Goal: Task Accomplishment & Management: Complete application form

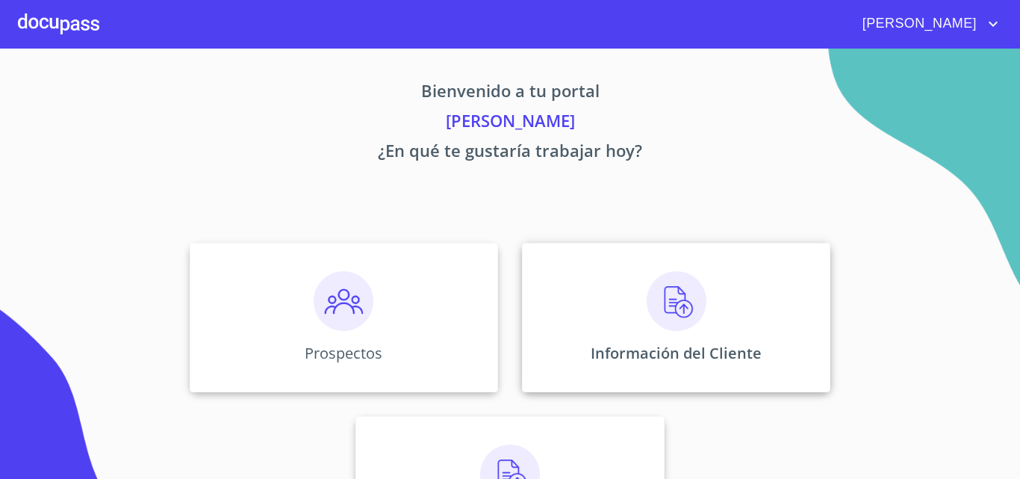
click at [653, 297] on img at bounding box center [677, 301] width 60 height 60
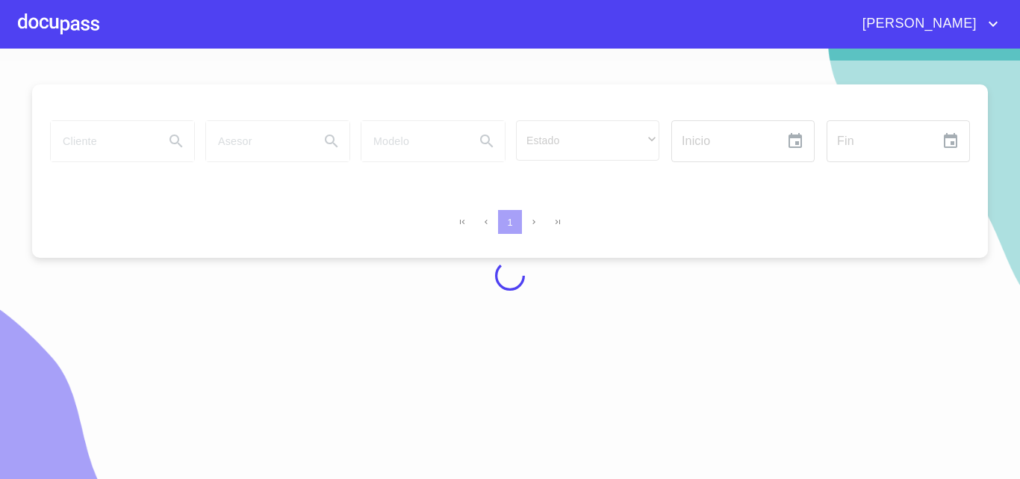
click at [76, 146] on div at bounding box center [510, 276] width 1020 height 430
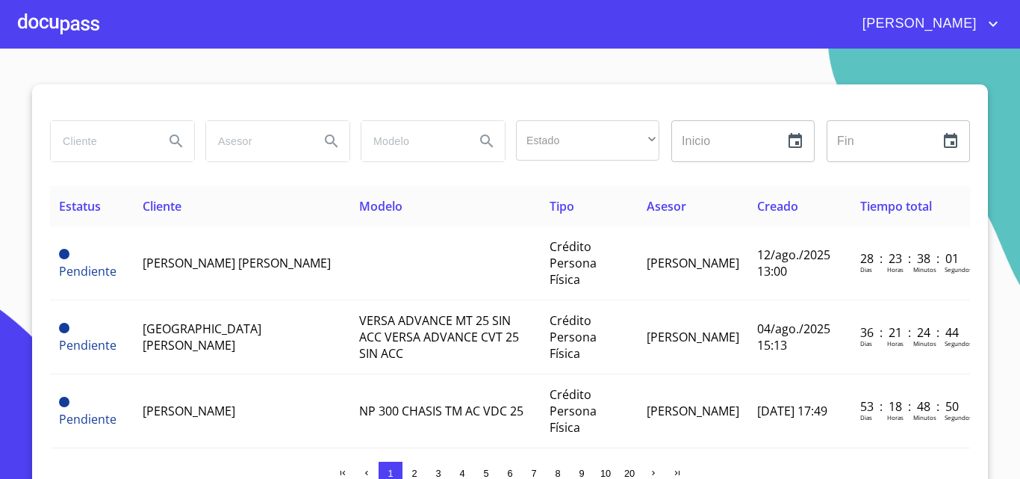
click at [76, 146] on input "search" at bounding box center [102, 141] width 102 height 40
type input "varlo"
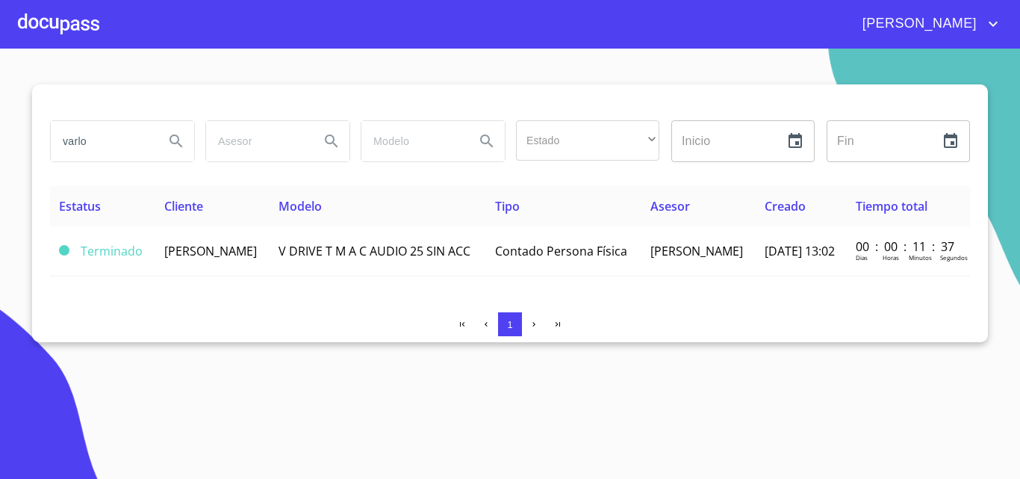
click at [302, 274] on td "V DRIVE T M A C AUDIO 25 SIN ACC" at bounding box center [378, 251] width 217 height 50
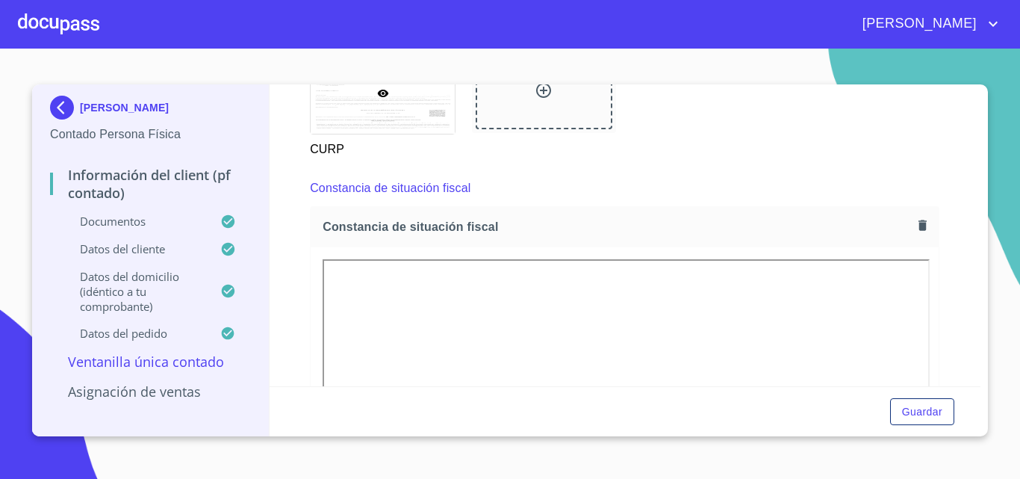
scroll to position [1942, 0]
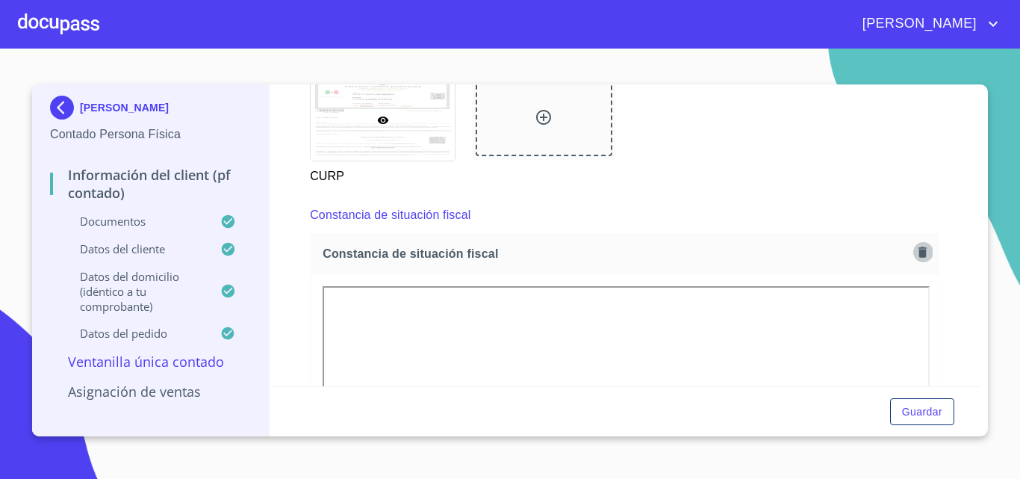
click at [916, 259] on icon "button" at bounding box center [923, 252] width 14 height 14
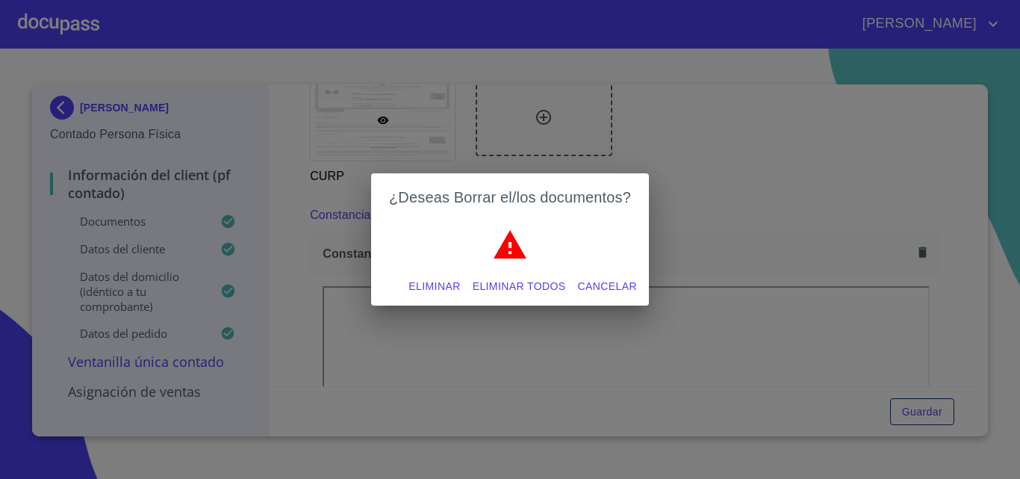
click at [504, 291] on span "Eliminar todos" at bounding box center [519, 286] width 93 height 19
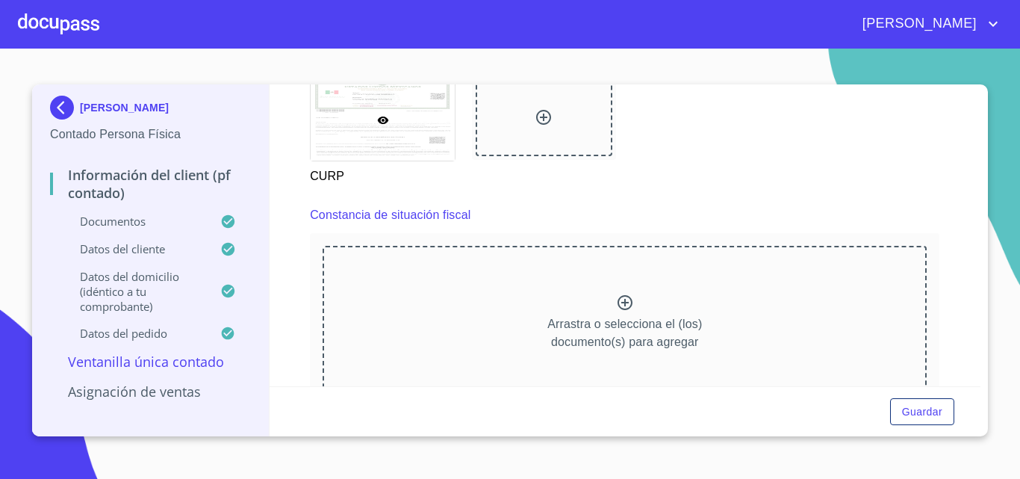
click at [563, 323] on div "Arrastra o selecciona el (los) documento(s) para agregar" at bounding box center [625, 322] width 604 height 152
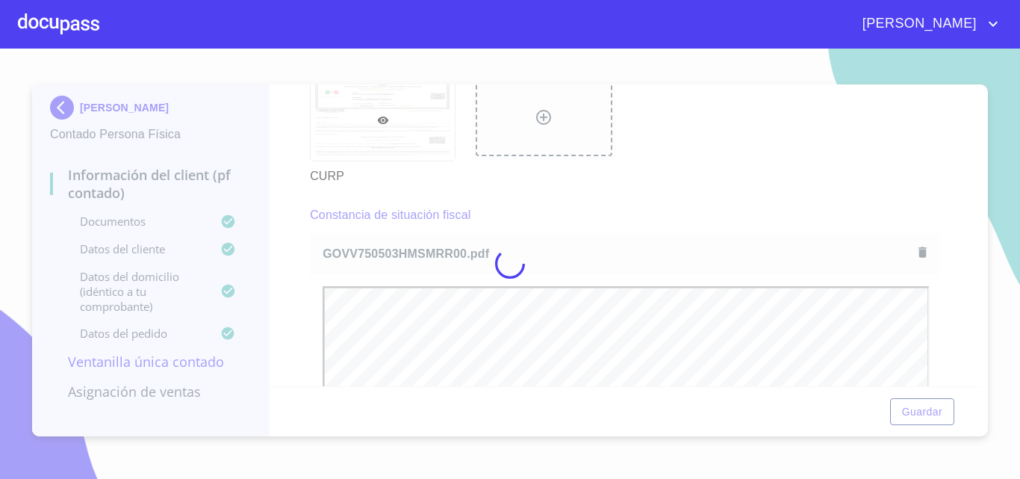
scroll to position [0, 0]
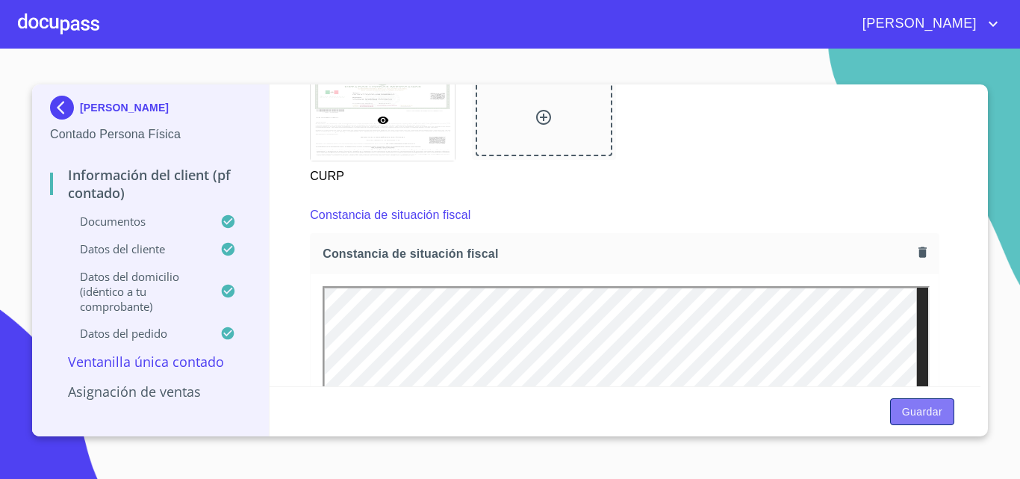
click at [908, 417] on span "Guardar" at bounding box center [922, 412] width 40 height 19
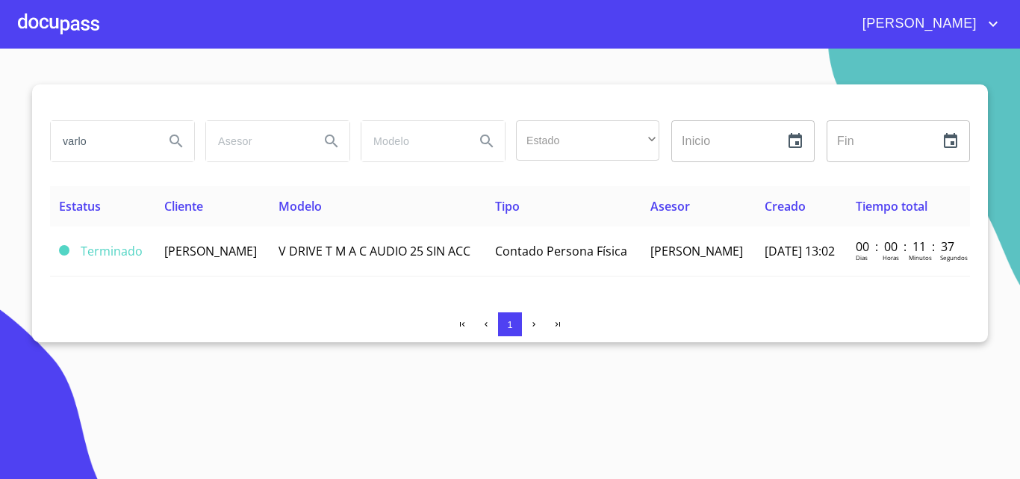
click at [69, 28] on div at bounding box center [58, 24] width 81 height 48
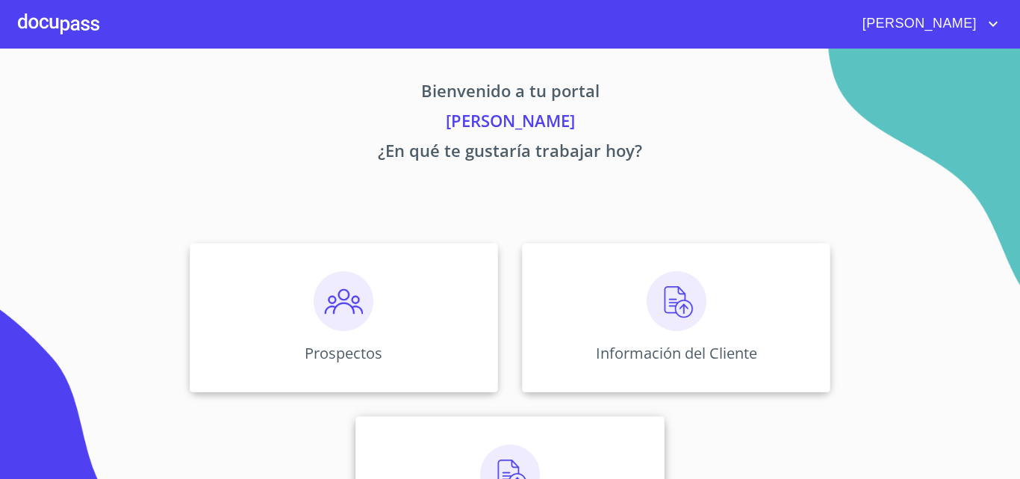
click at [531, 448] on img at bounding box center [510, 475] width 60 height 60
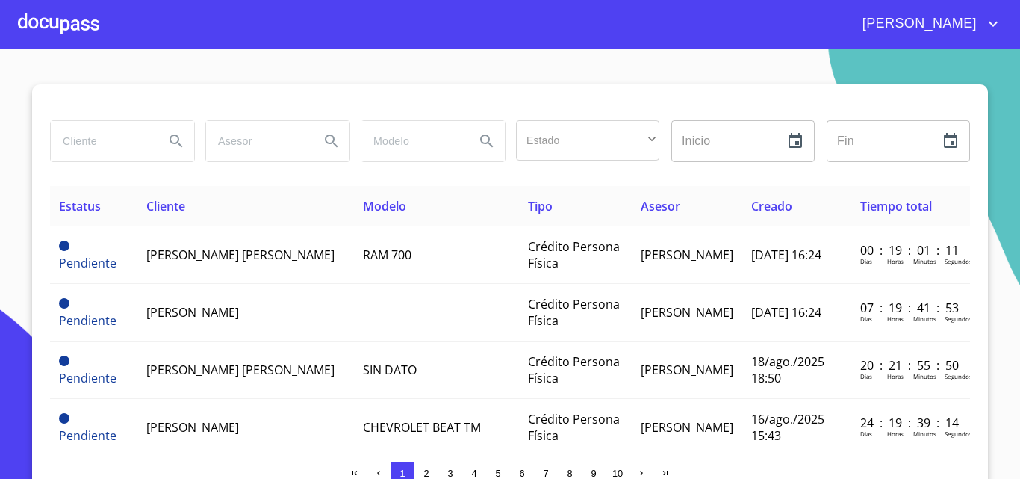
click at [111, 133] on input "search" at bounding box center [102, 141] width 102 height 40
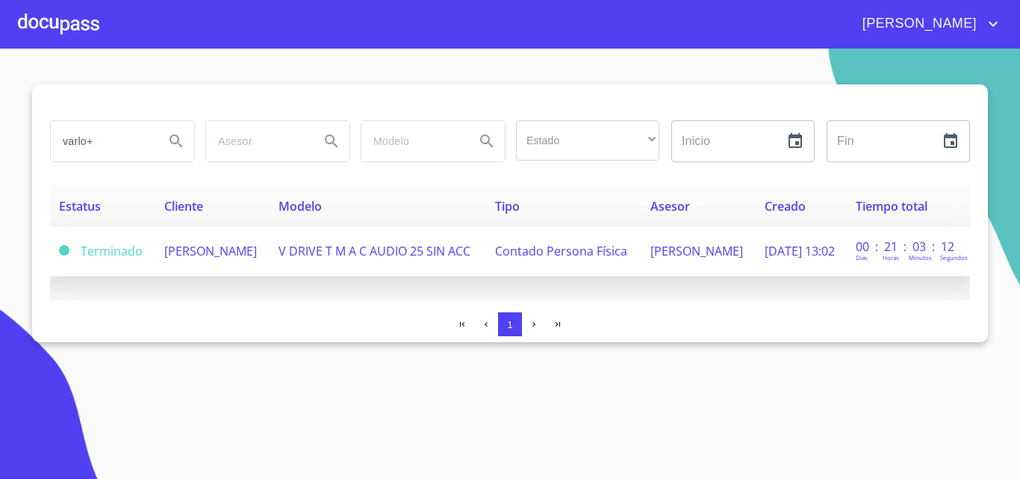
type input "varlo+"
click at [214, 228] on td "VARLO GOMEZ VARGAS" at bounding box center [212, 251] width 114 height 50
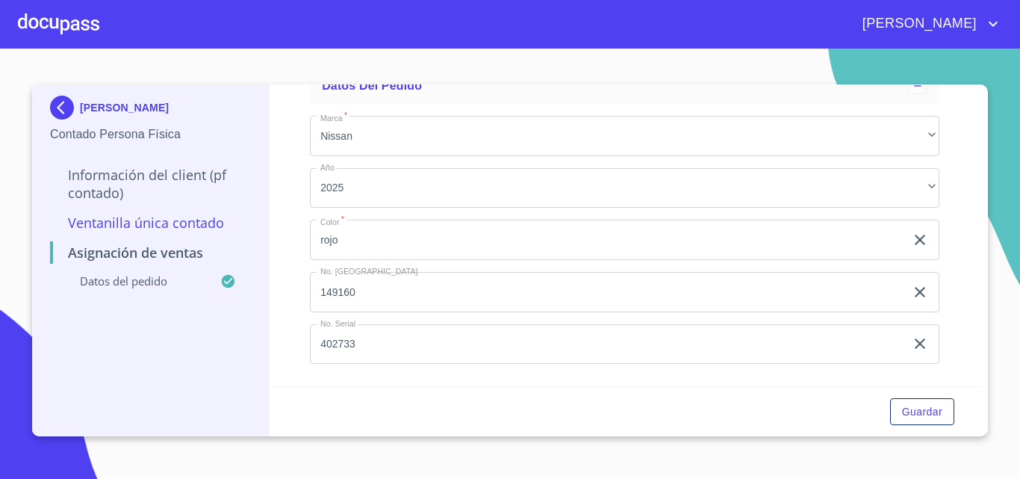
scroll to position [102, 0]
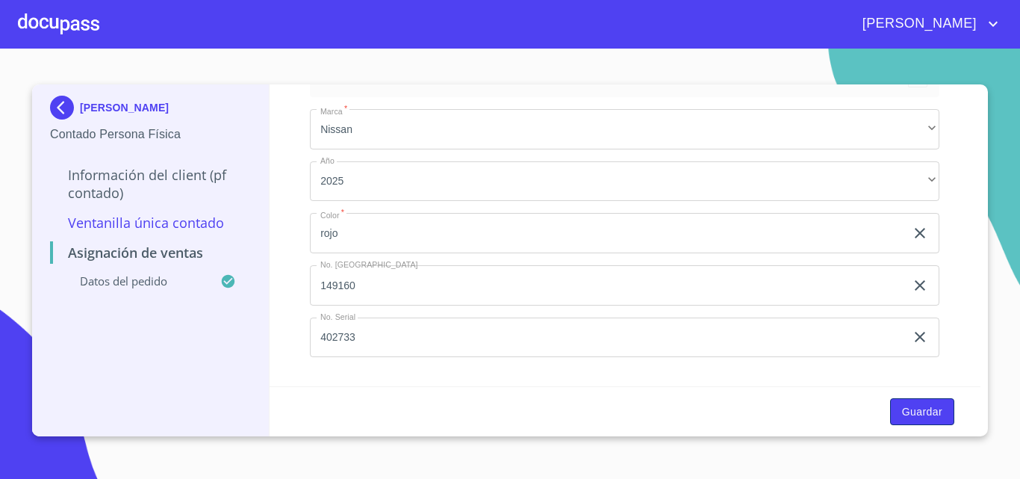
click at [917, 406] on span "Guardar" at bounding box center [922, 412] width 40 height 19
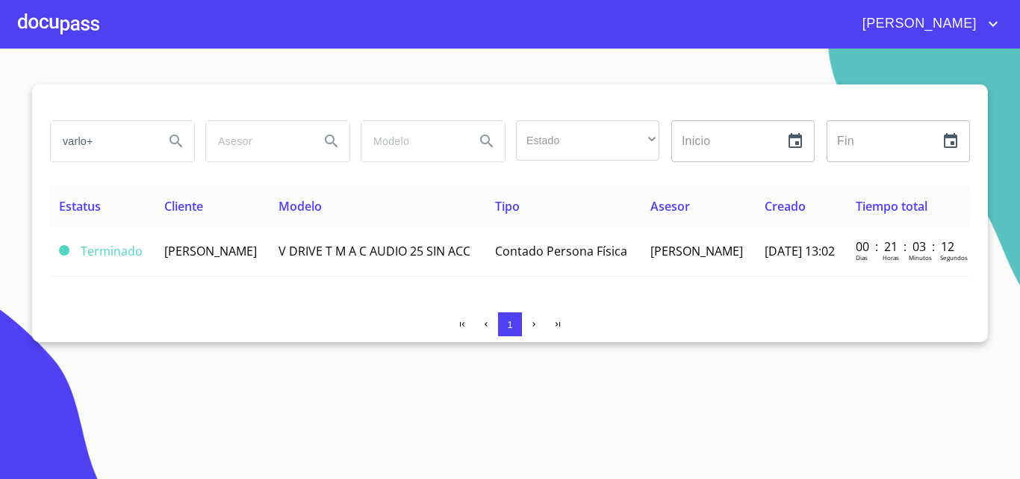
click at [67, 16] on div at bounding box center [58, 24] width 81 height 48
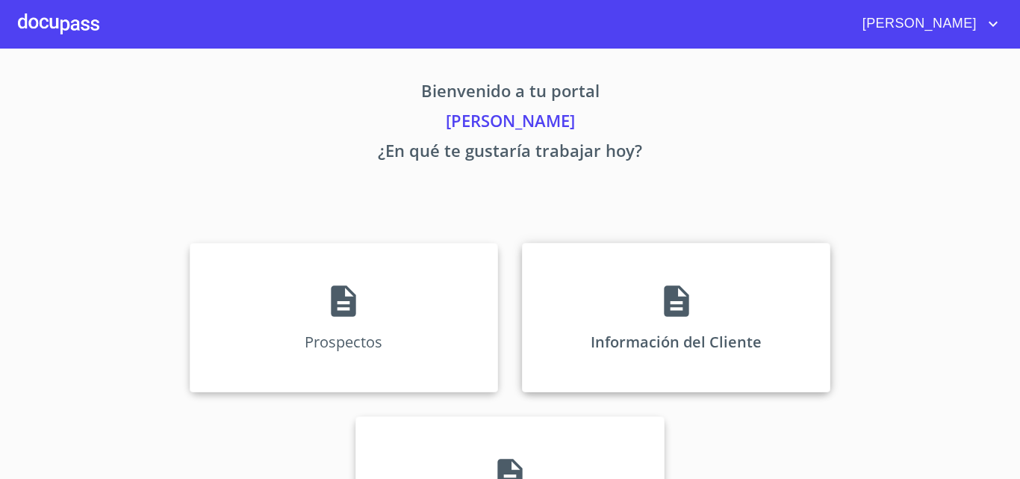
click at [678, 323] on div "Información del Cliente" at bounding box center [676, 317] width 309 height 149
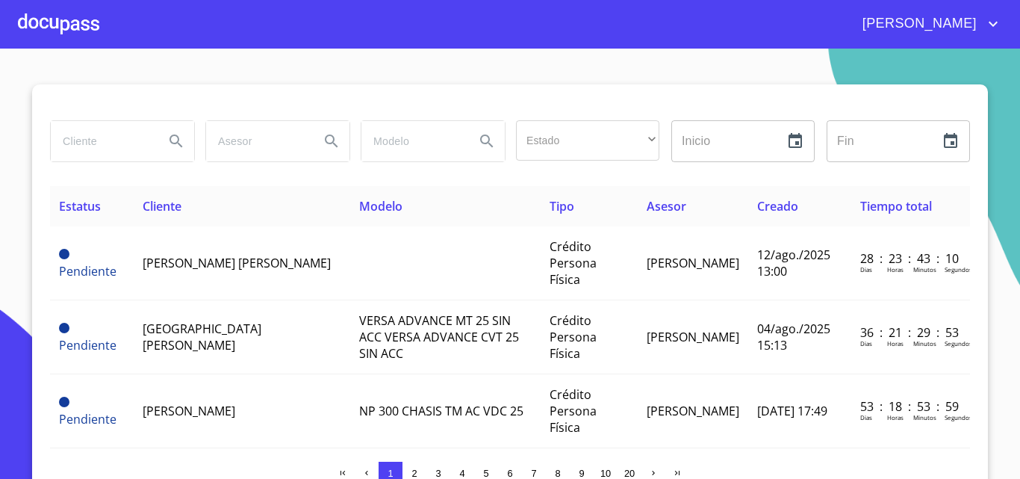
click at [97, 146] on input "search" at bounding box center [102, 141] width 102 height 40
type input "VARLO"
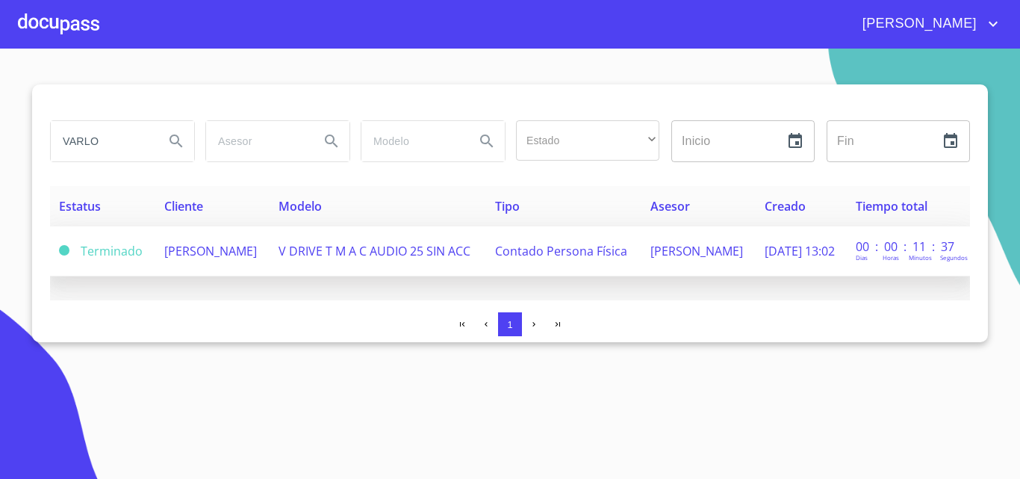
click at [234, 243] on span "VARLO GOMEZ VARGAS" at bounding box center [210, 251] width 93 height 16
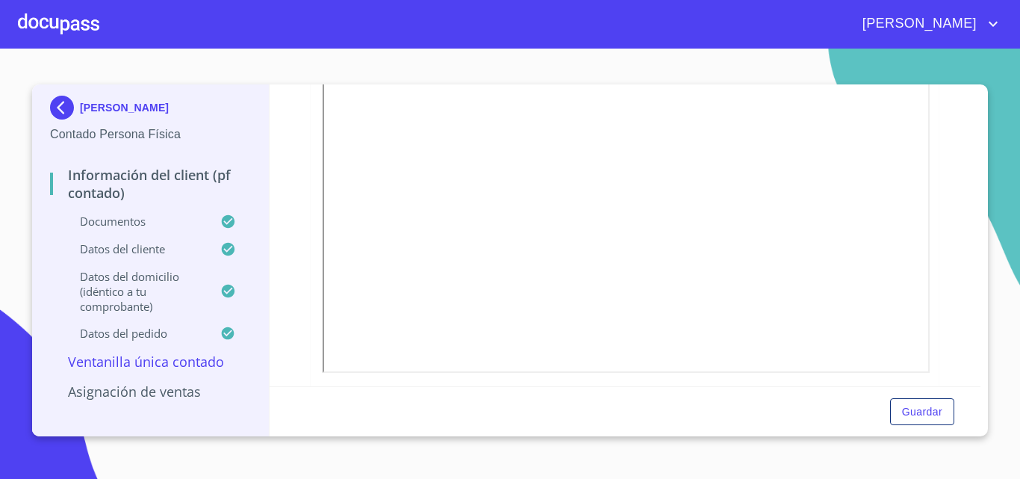
scroll to position [971, 0]
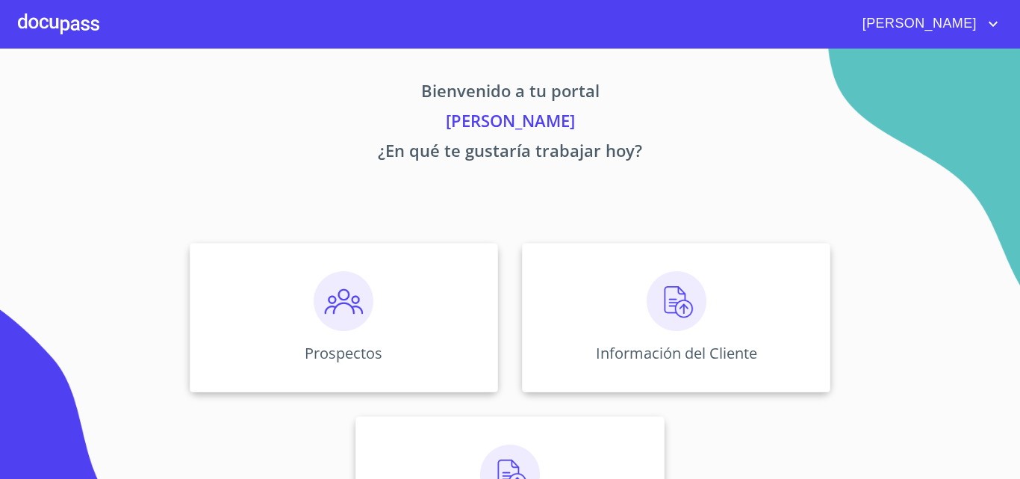
click at [979, 28] on span "[PERSON_NAME]" at bounding box center [918, 24] width 133 height 24
click at [979, 28] on li "Salir" at bounding box center [978, 31] width 49 height 27
